Goal: Information Seeking & Learning: Learn about a topic

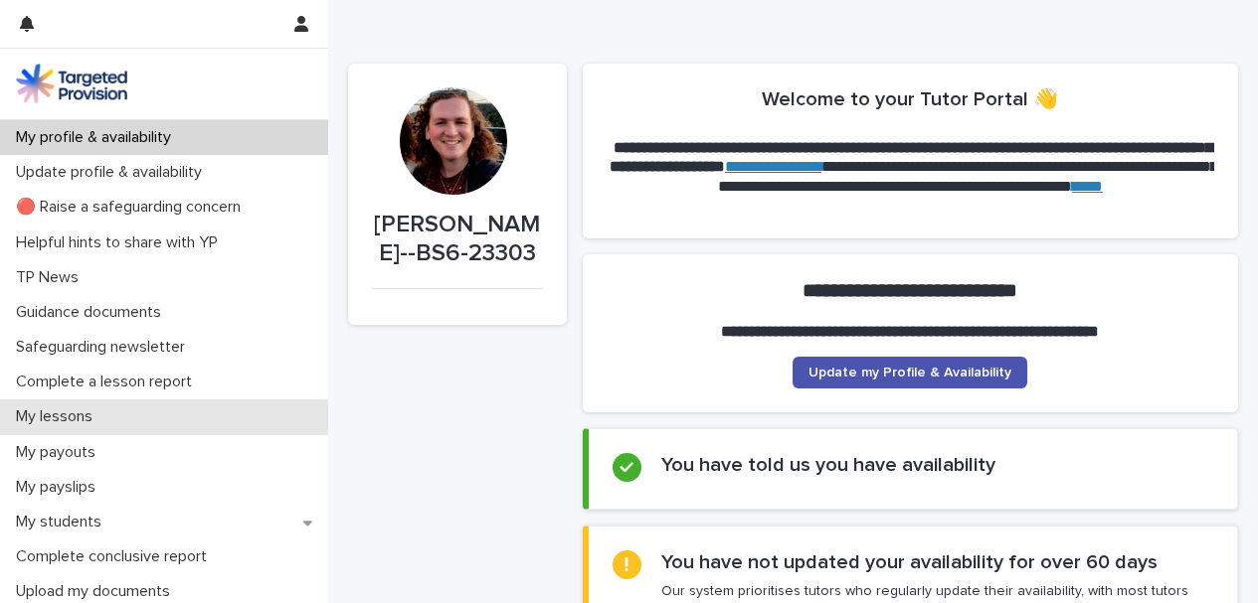
click at [120, 408] on div "My lessons" at bounding box center [164, 417] width 328 height 35
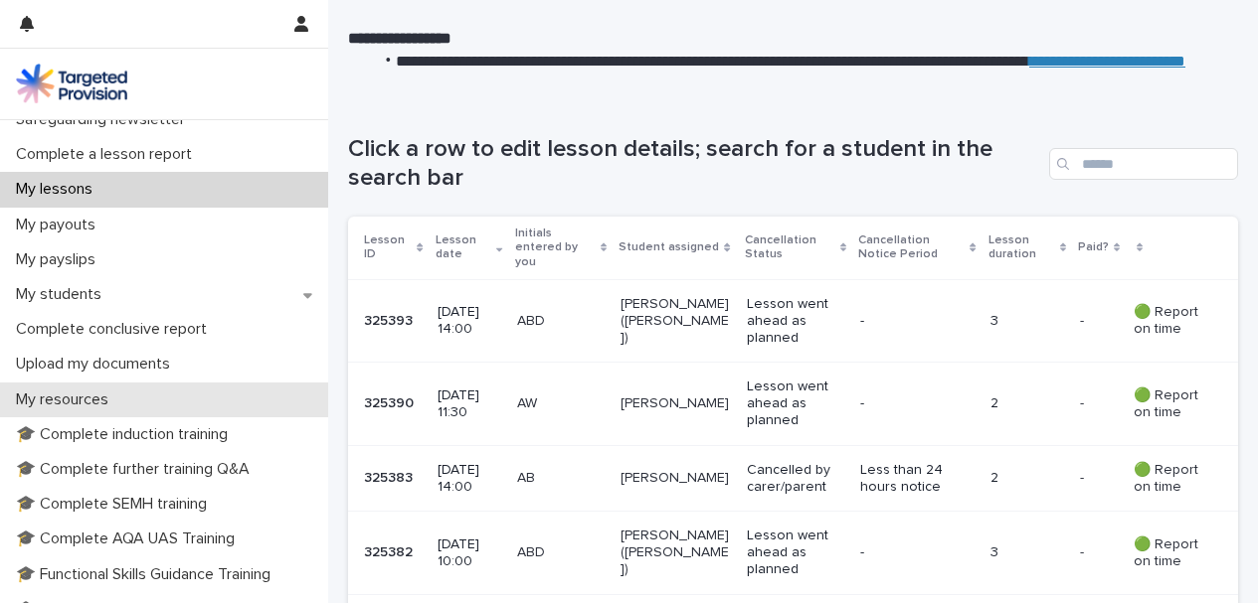
scroll to position [233, 0]
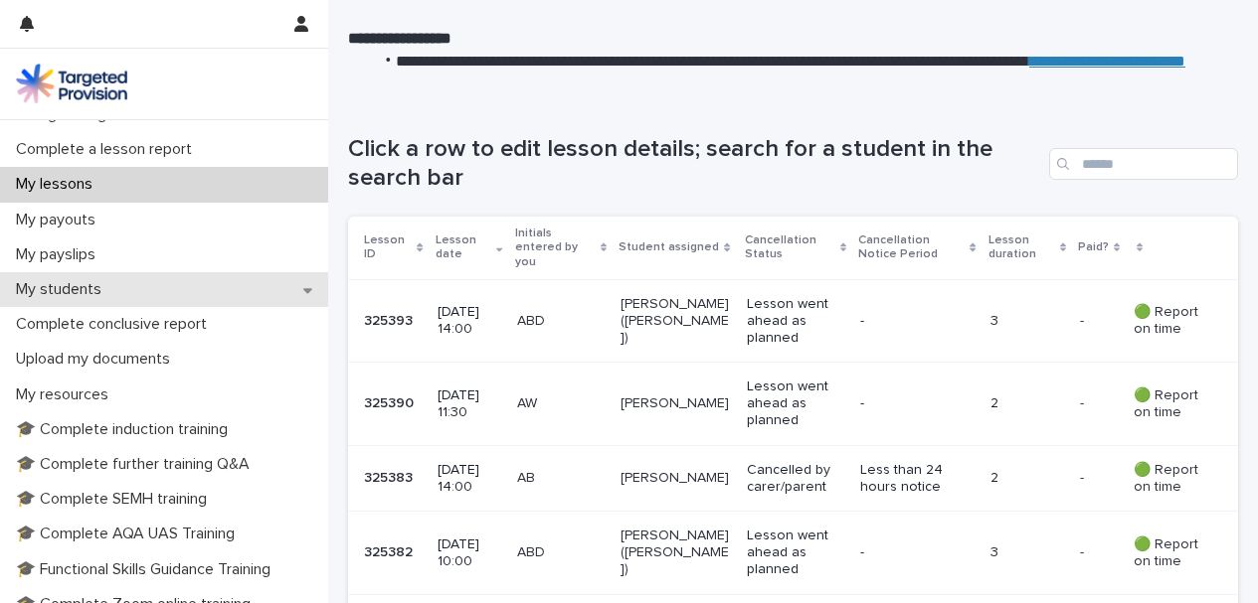
click at [210, 282] on div "My students" at bounding box center [164, 289] width 328 height 35
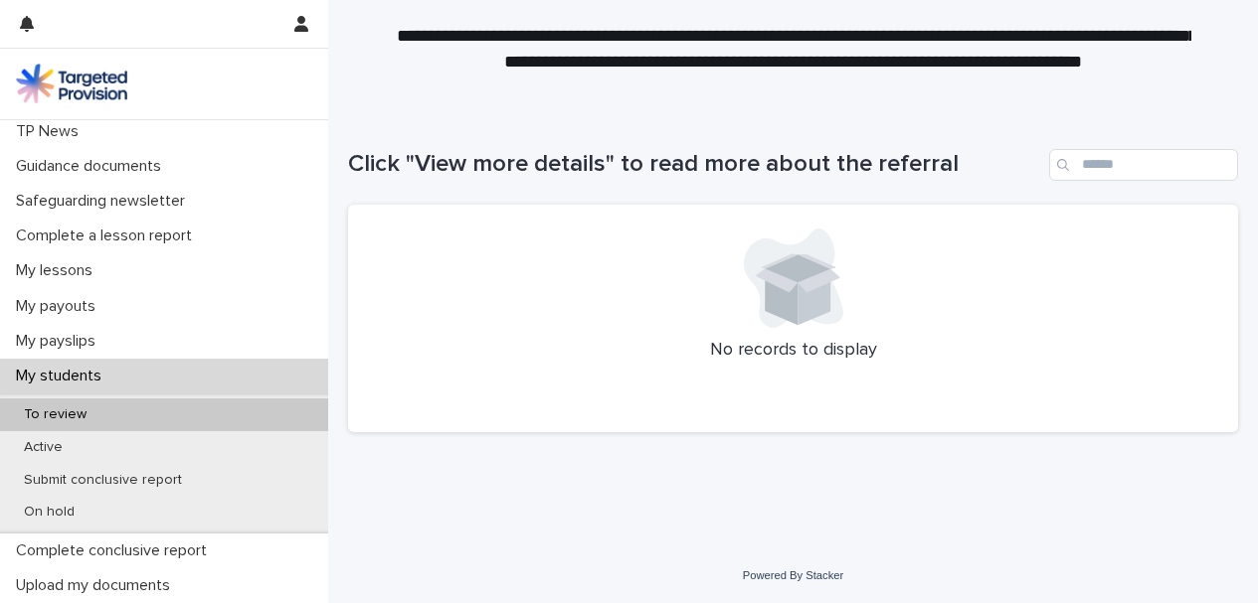
scroll to position [188, 0]
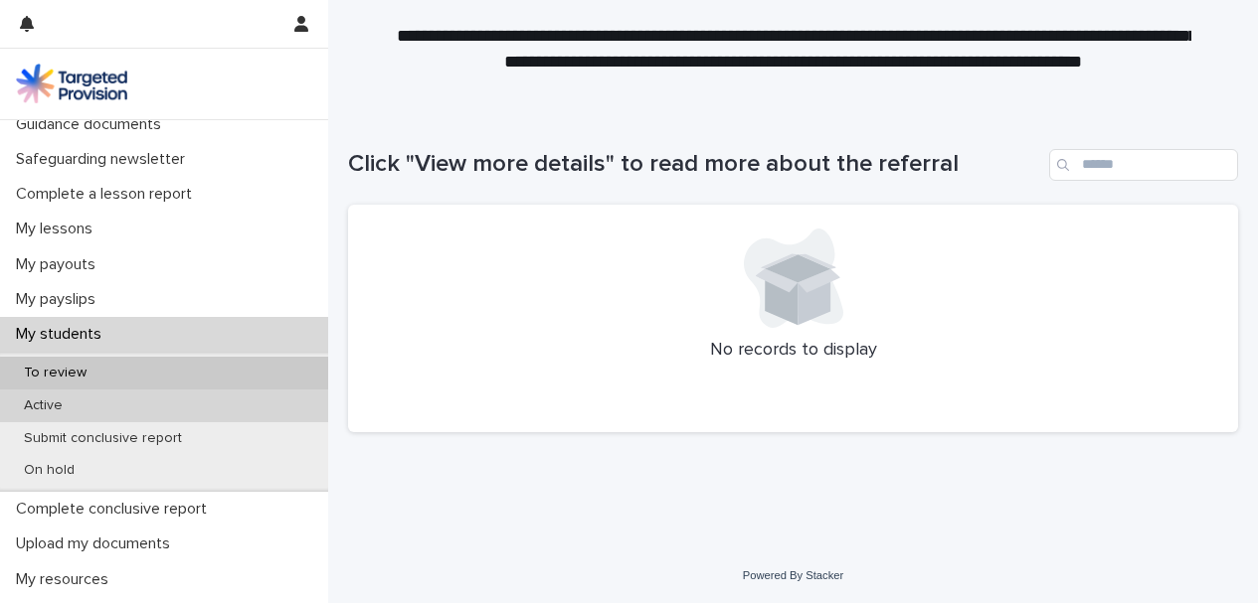
click at [143, 407] on div "Active" at bounding box center [164, 406] width 328 height 33
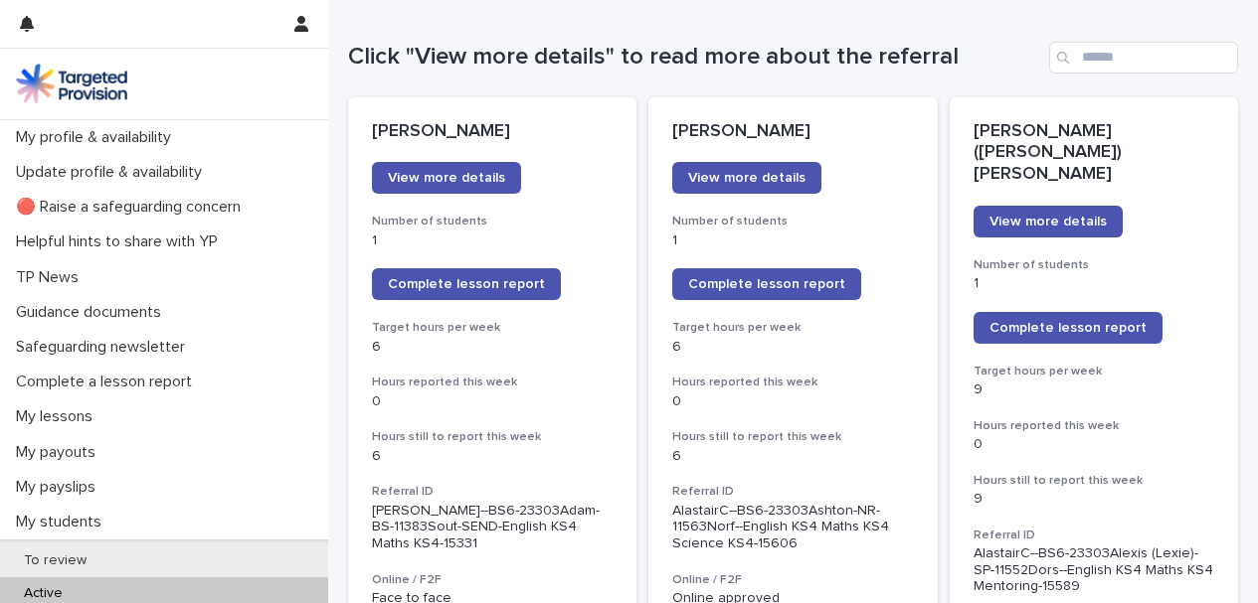
scroll to position [203, 0]
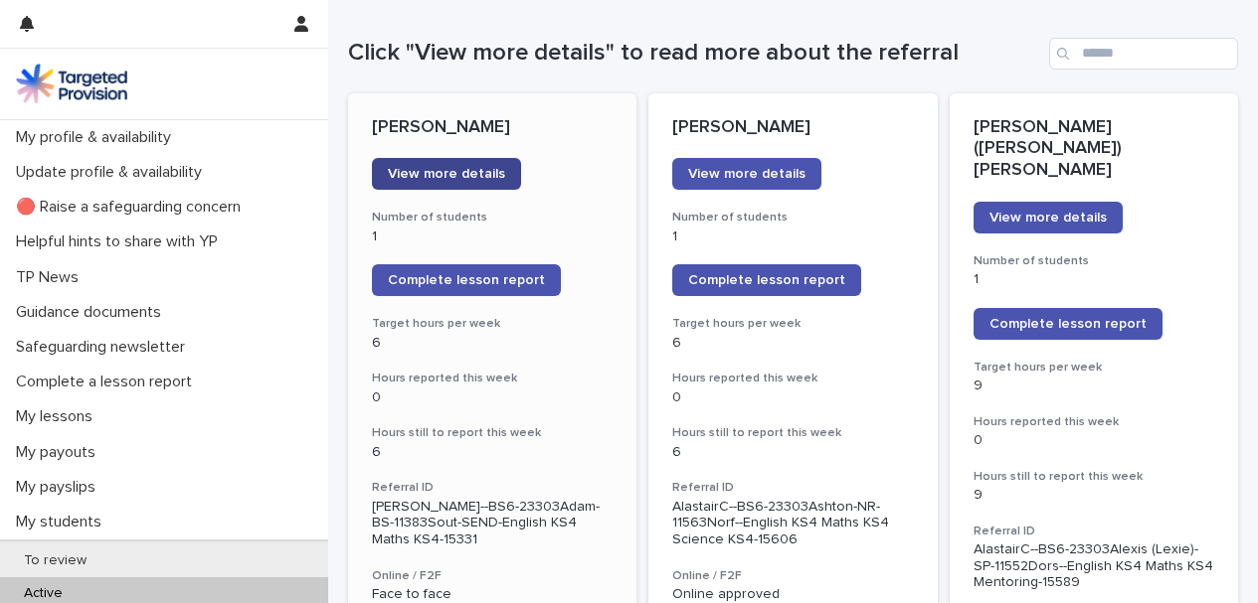
click at [464, 168] on span "View more details" at bounding box center [446, 174] width 117 height 14
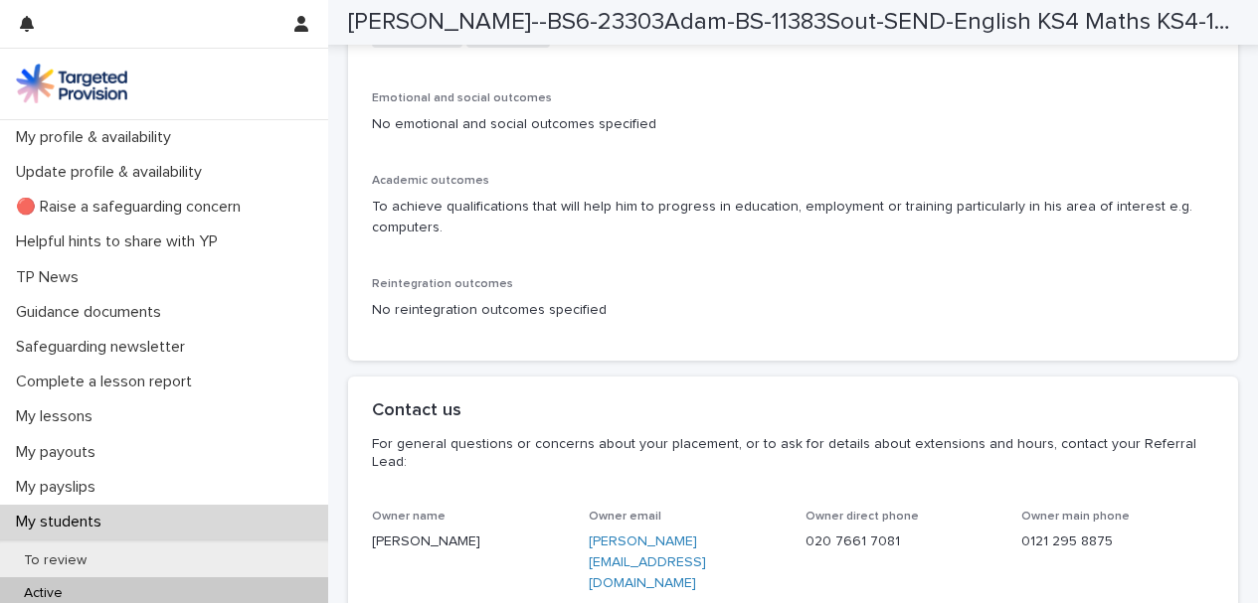
scroll to position [4368, 0]
